Goal: Communication & Community: Ask a question

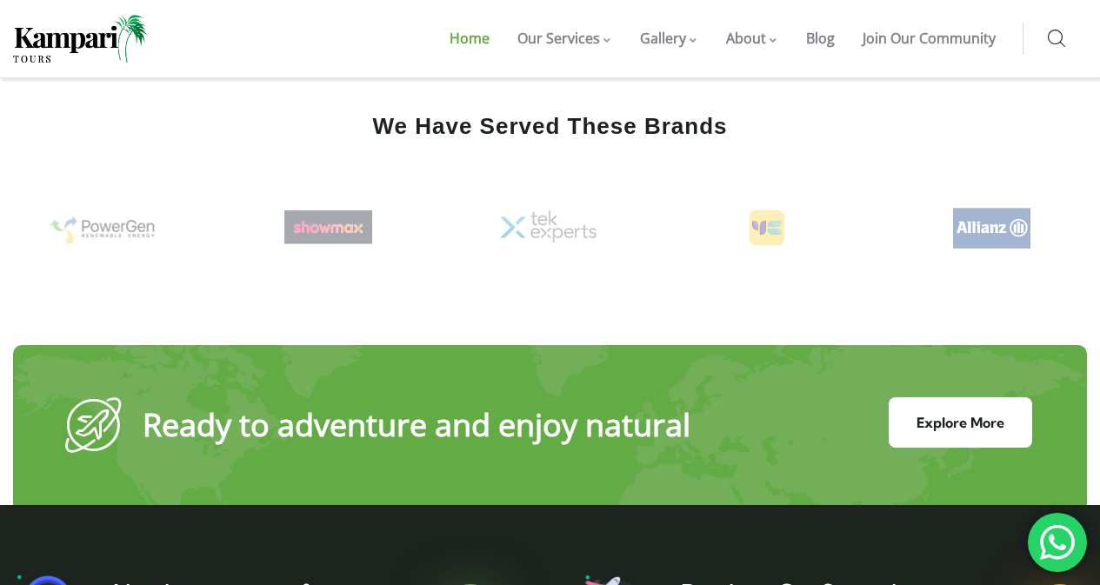
scroll to position [6790, 0]
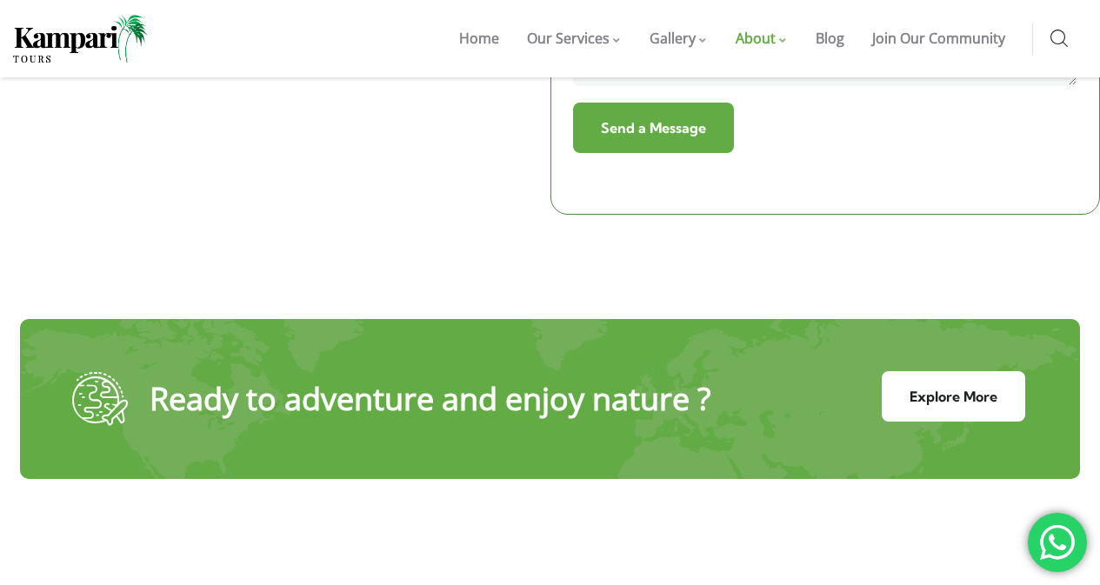
scroll to position [870, 0]
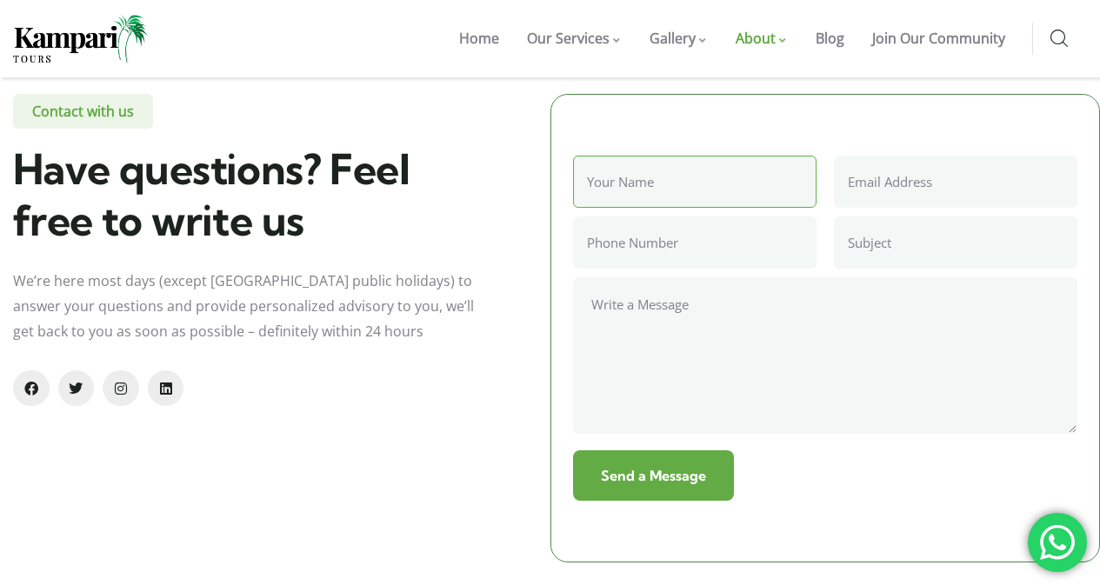
click at [657, 185] on input "Contact form" at bounding box center [694, 182] width 243 height 52
type input "[PERSON_NAME]"
click at [890, 170] on input "Contact form" at bounding box center [955, 182] width 243 height 52
type input "[EMAIL_ADDRESS][DOMAIN_NAME]"
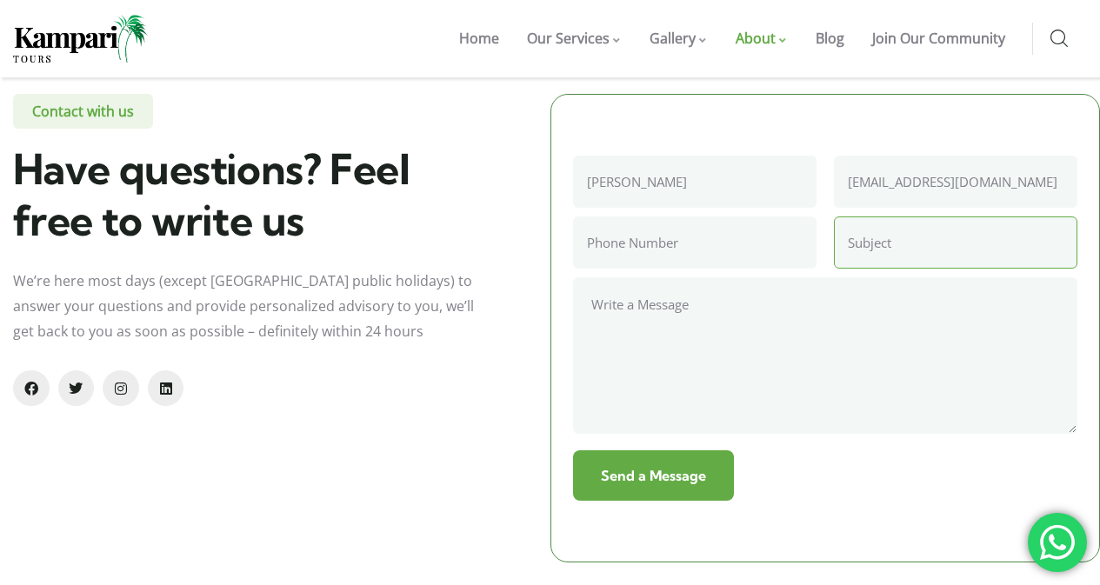
click at [900, 245] on input "Contact form" at bounding box center [955, 243] width 243 height 52
type input "Dear Friend"
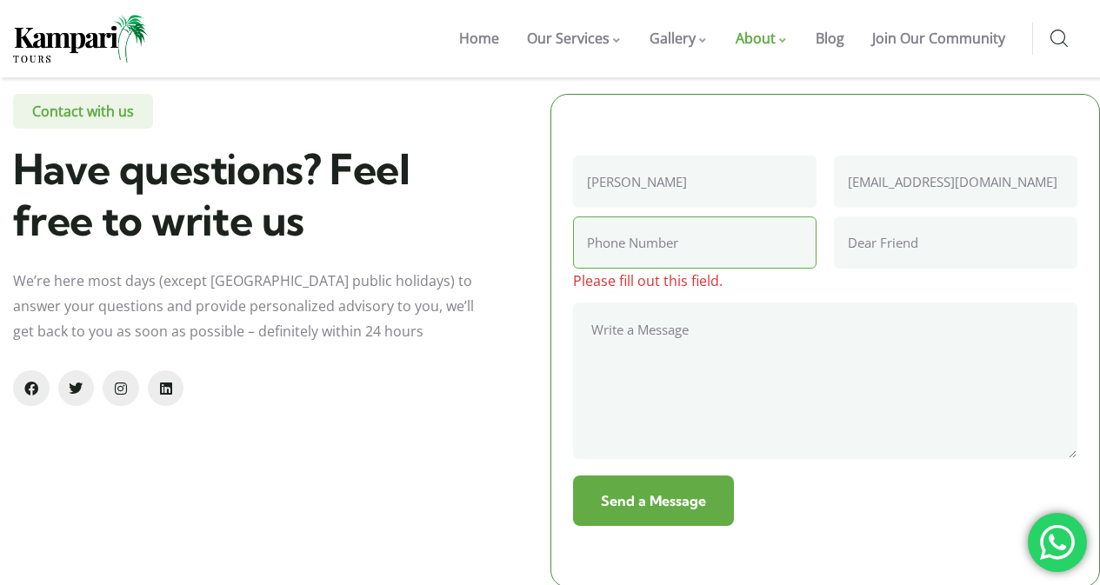
click at [731, 253] on input "Contact form" at bounding box center [694, 243] width 243 height 52
type input "707726-6931"
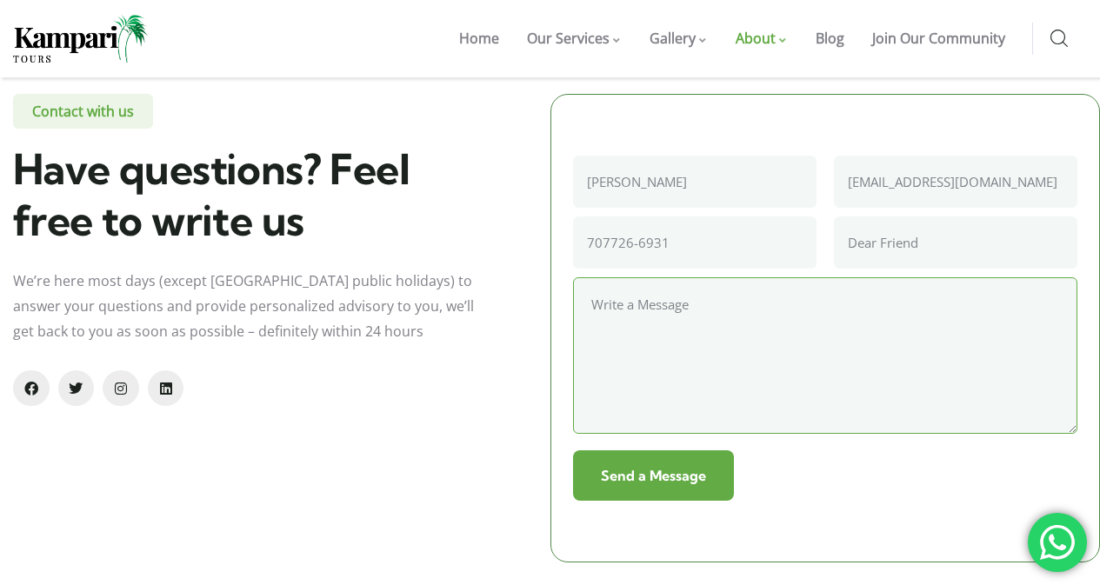
click at [676, 325] on textarea "Contact form" at bounding box center [825, 355] width 505 height 157
paste textarea "Dear Friend I am giving away my late husband's 2011 Sea Ray 270 SLX to a passio…"
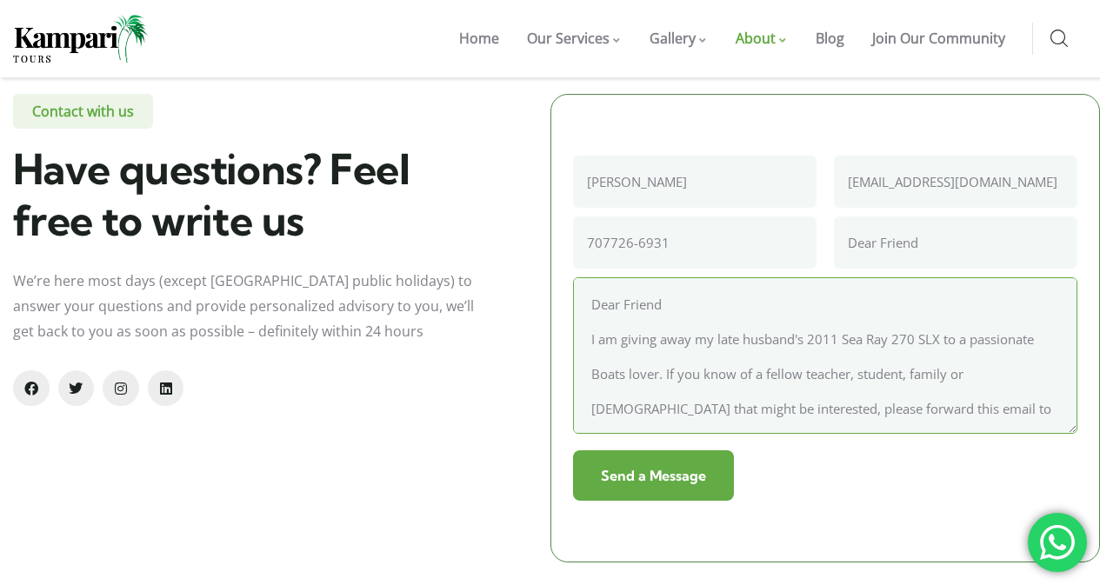
scroll to position [158, 0]
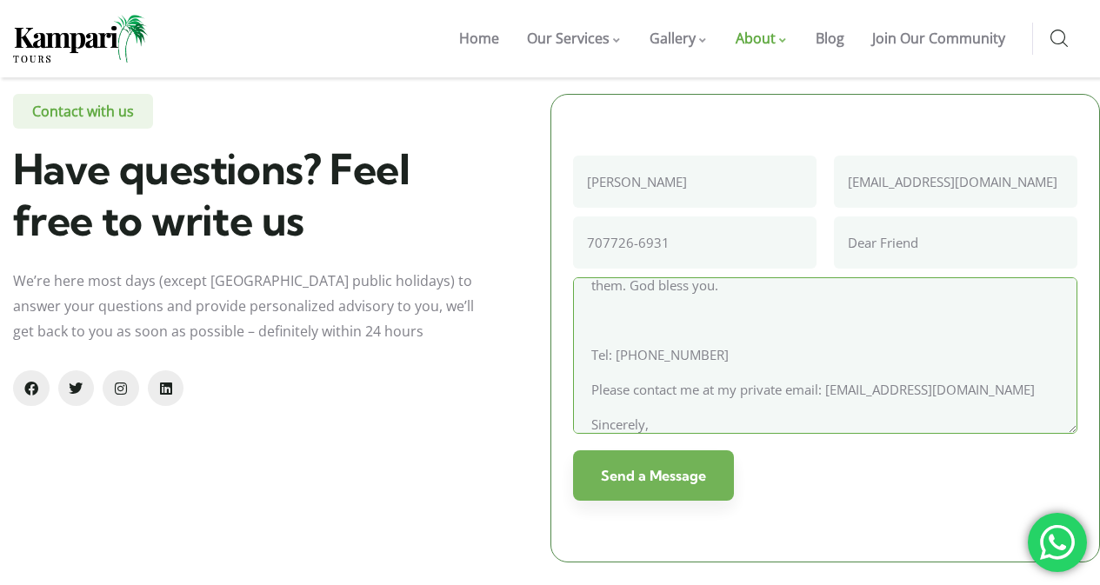
type textarea "Dear Friend I am giving away my late husband's 2011 Sea Ray 270 SLX to a passio…"
drag, startPoint x: 704, startPoint y: 465, endPoint x: 715, endPoint y: 472, distance: 12.5
click at [706, 467] on input "Send a Message" at bounding box center [653, 475] width 161 height 50
